Goal: Task Accomplishment & Management: Use online tool/utility

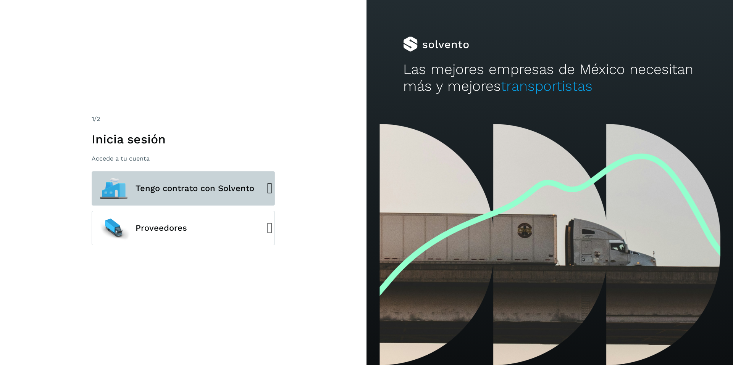
click at [190, 193] on span "Tengo contrato con Solvento" at bounding box center [194, 188] width 119 height 9
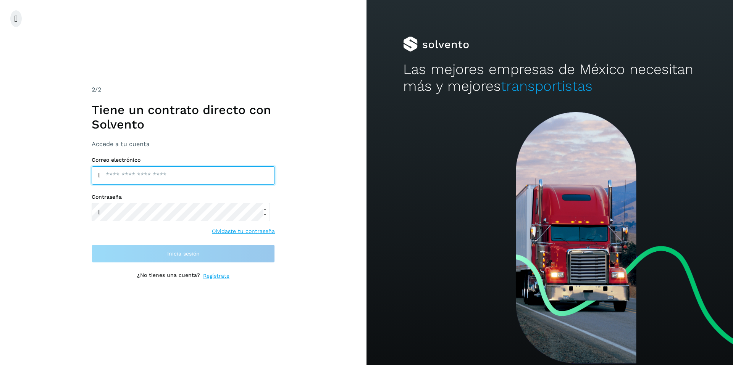
type input "**********"
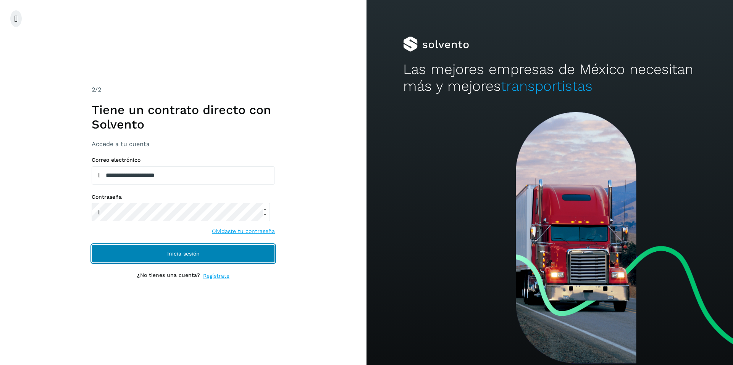
click at [174, 256] on span "Inicia sesión" at bounding box center [183, 253] width 32 height 5
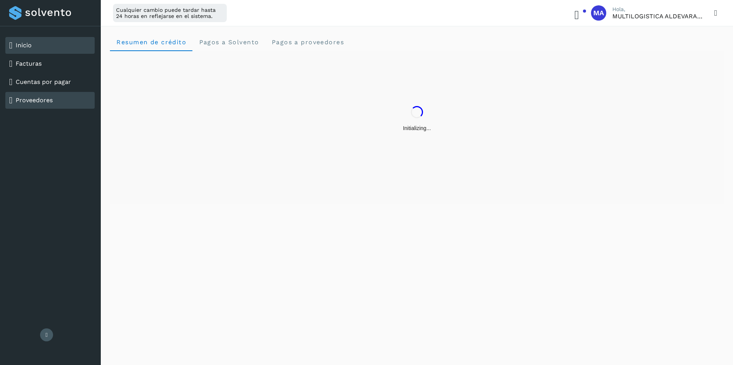
click at [35, 99] on link "Proveedores" at bounding box center [34, 100] width 37 height 7
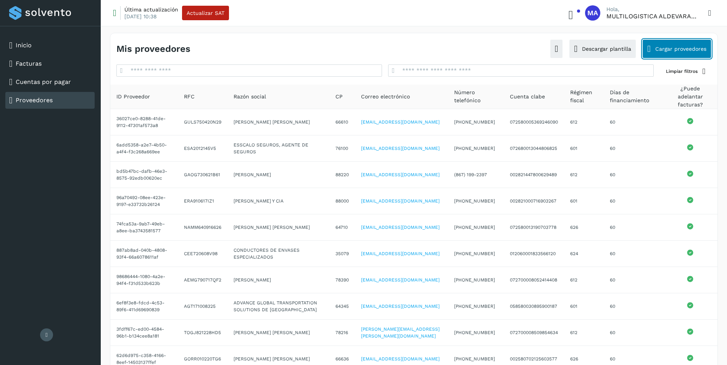
click at [668, 49] on button "Cargar proveedores" at bounding box center [676, 48] width 69 height 19
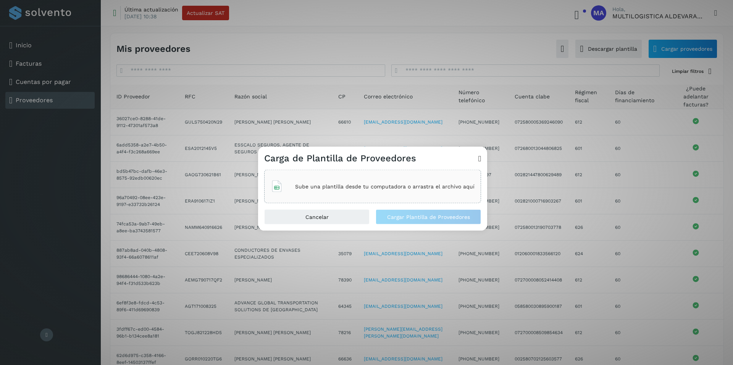
click at [390, 186] on p "Sube una plantilla desde tu computadora o arrastra el archivo aquí" at bounding box center [384, 186] width 179 height 6
click at [418, 218] on span "Cargar Plantilla de Proveedores" at bounding box center [428, 216] width 83 height 5
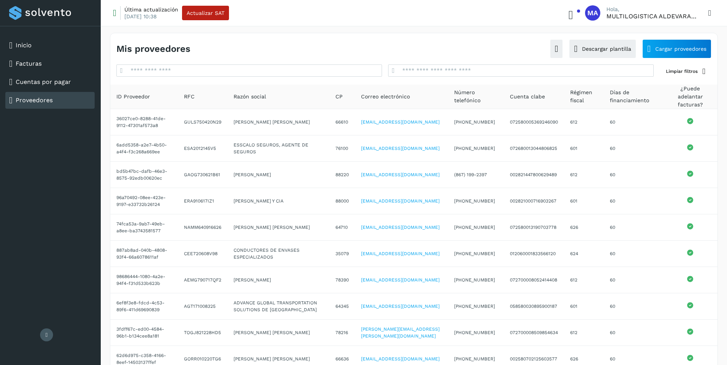
click at [705, 10] on icon at bounding box center [709, 13] width 11 height 16
click at [659, 51] on div "Cerrar sesión" at bounding box center [668, 49] width 91 height 14
